Goal: Contribute content

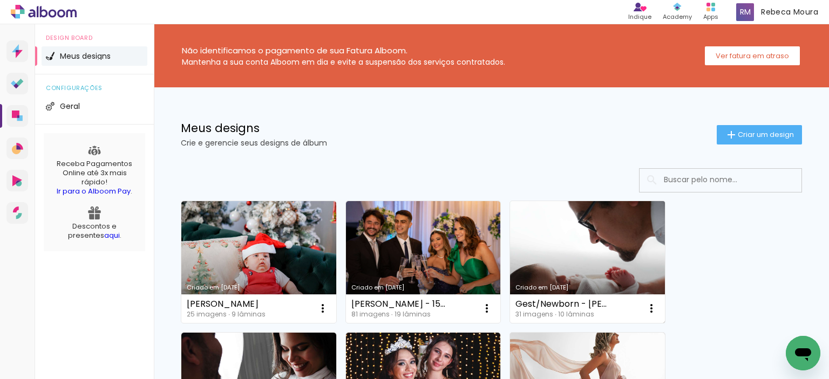
click at [578, 265] on link "Criado em [DATE]" at bounding box center [587, 262] width 155 height 122
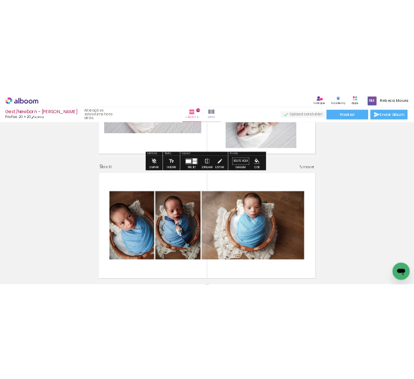
scroll to position [1996, 0]
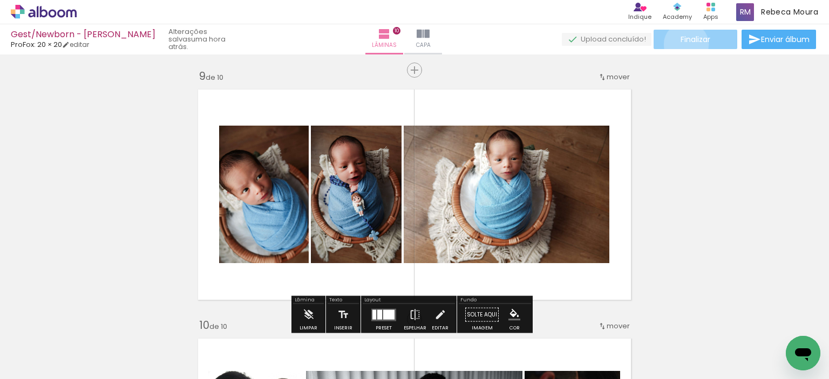
click at [682, 44] on paper-button "Finalizar" at bounding box center [695, 39] width 84 height 19
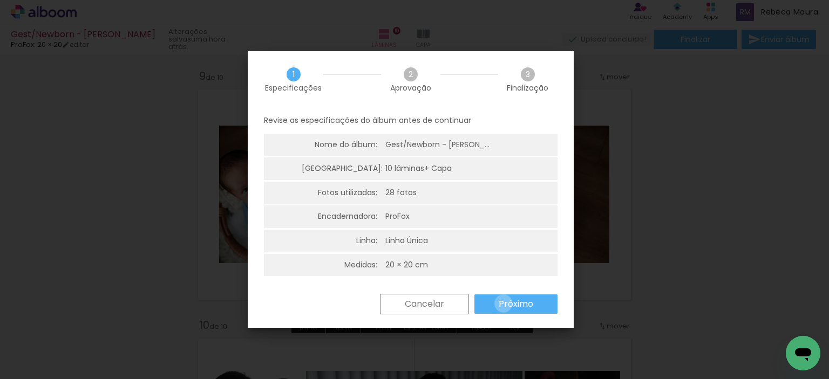
click at [0, 0] on slot "Próximo" at bounding box center [0, 0] width 0 height 0
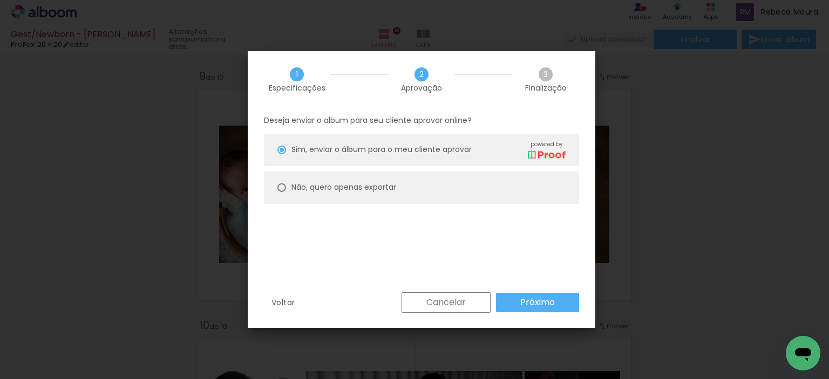
click at [0, 0] on slot "Próximo" at bounding box center [0, 0] width 0 height 0
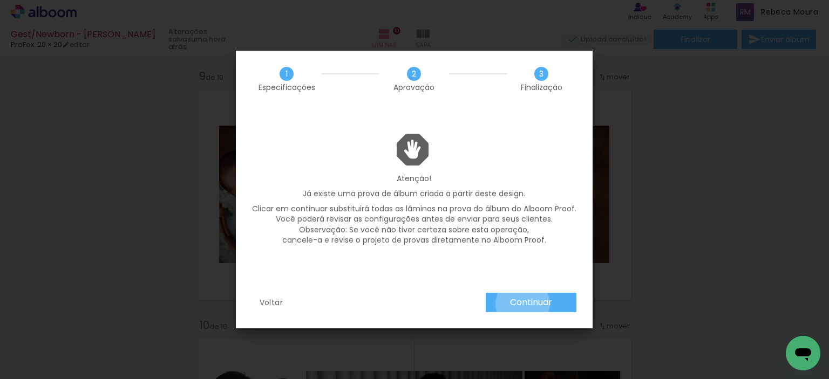
click at [0, 0] on slot "Continuar" at bounding box center [0, 0] width 0 height 0
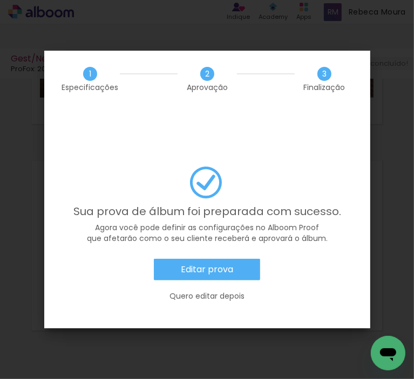
click at [226, 259] on div "Editar prova Quero editar depois" at bounding box center [206, 285] width 293 height 53
click at [0, 0] on slot "Editar prova" at bounding box center [0, 0] width 0 height 0
